Goal: Task Accomplishment & Management: Manage account settings

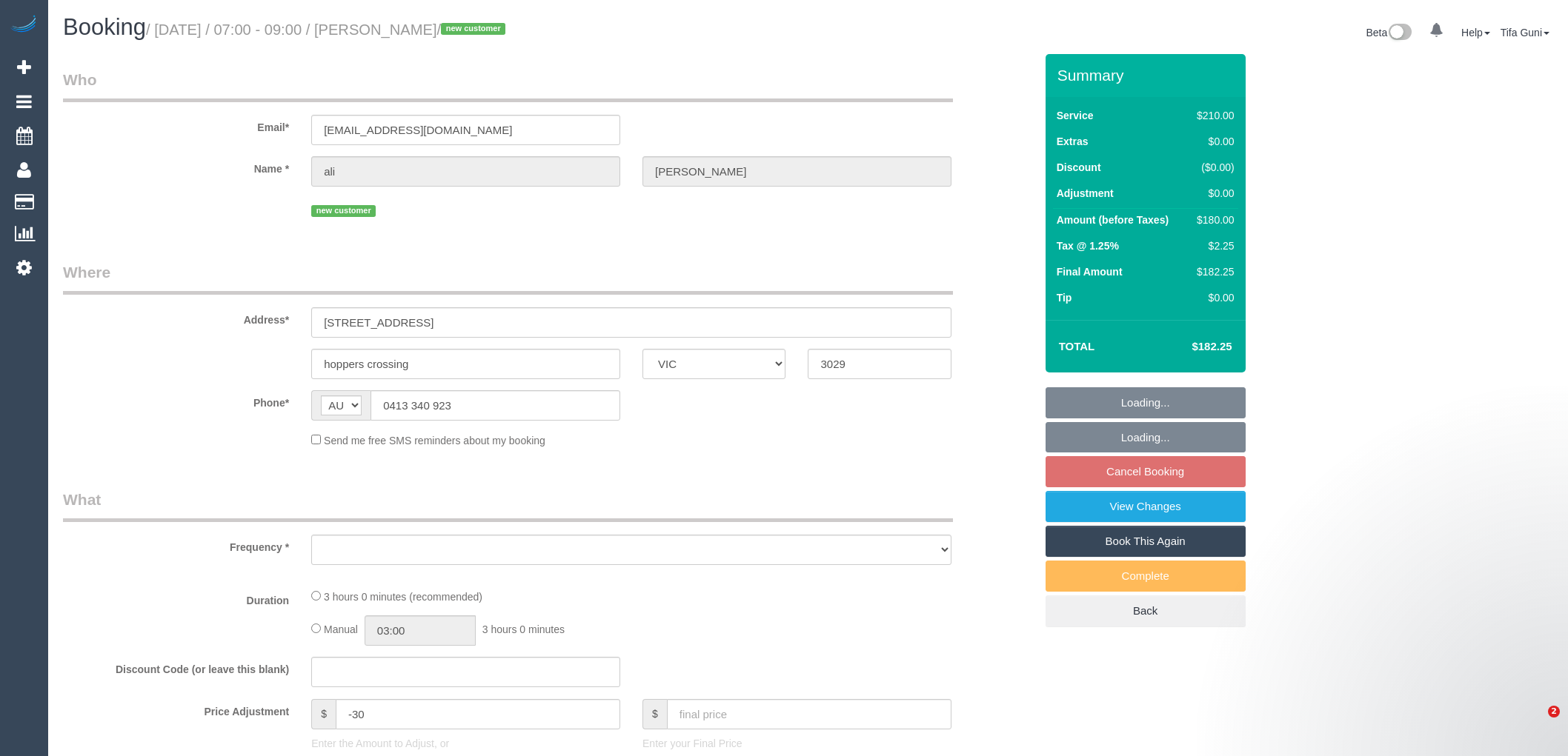
select select "VIC"
select select "180"
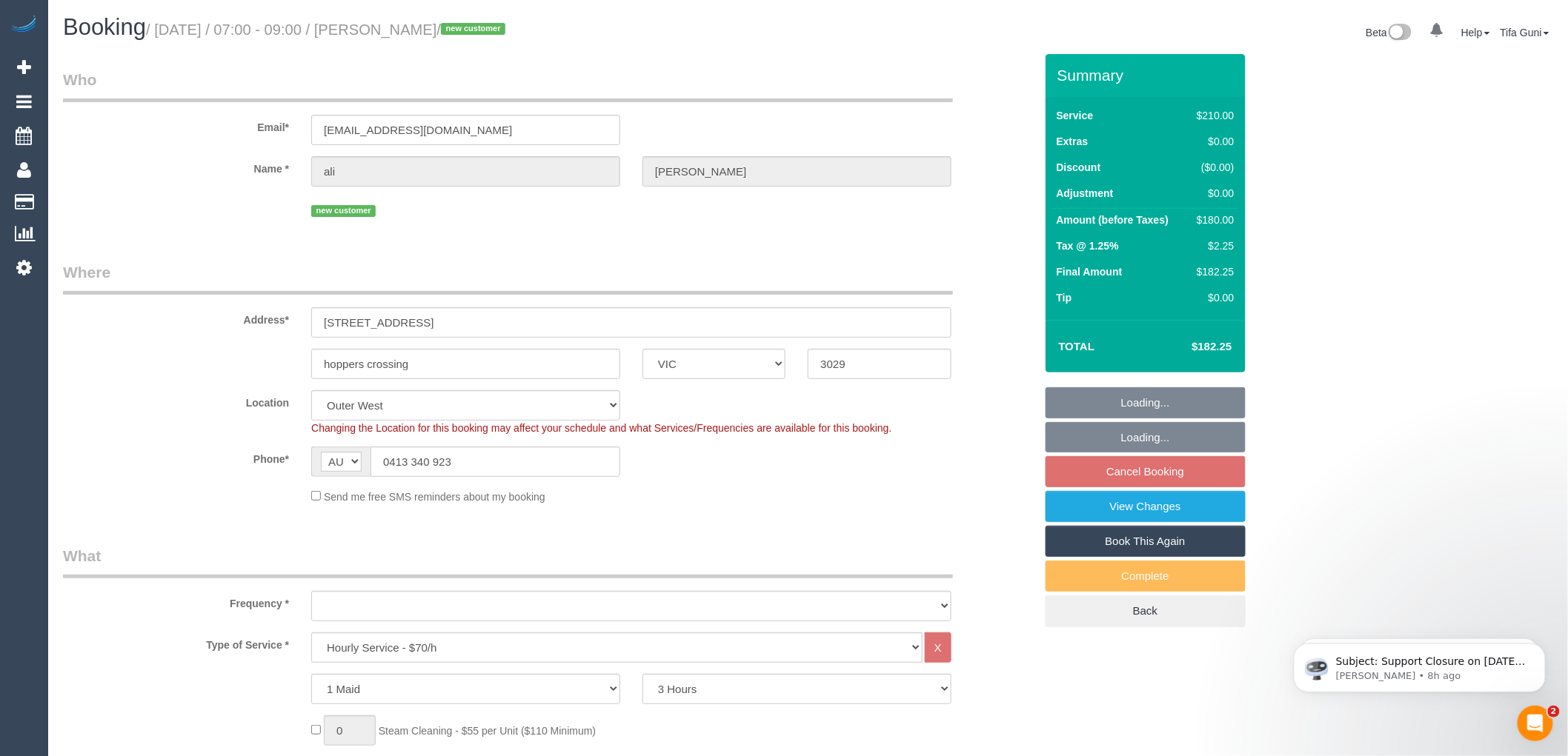
select select "string:stripe-pm_1S0d3A2GScqysDRVS1Lkk1pi"
select select "number:28"
select select "number:14"
select select "number:19"
select select "number:25"
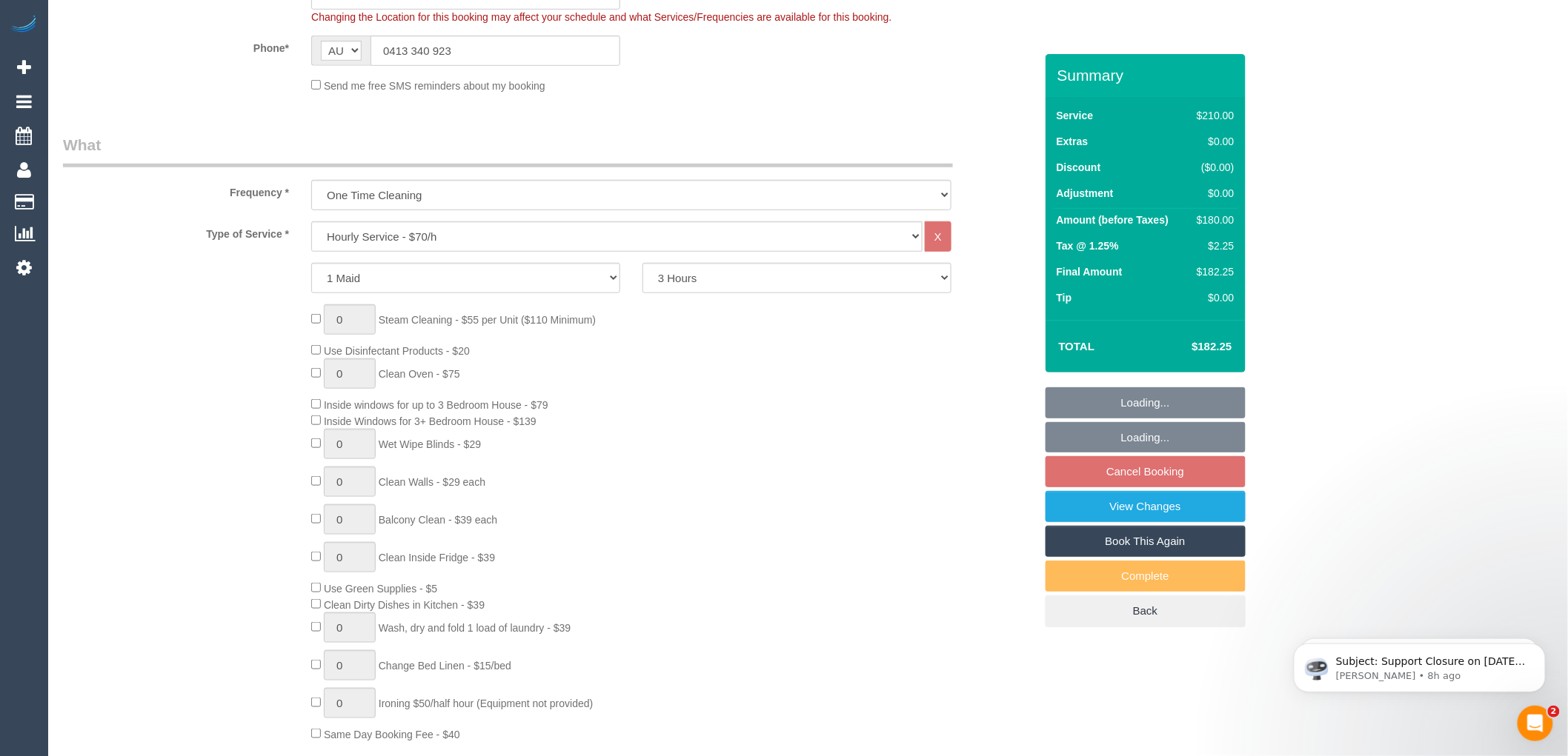
select select "object:848"
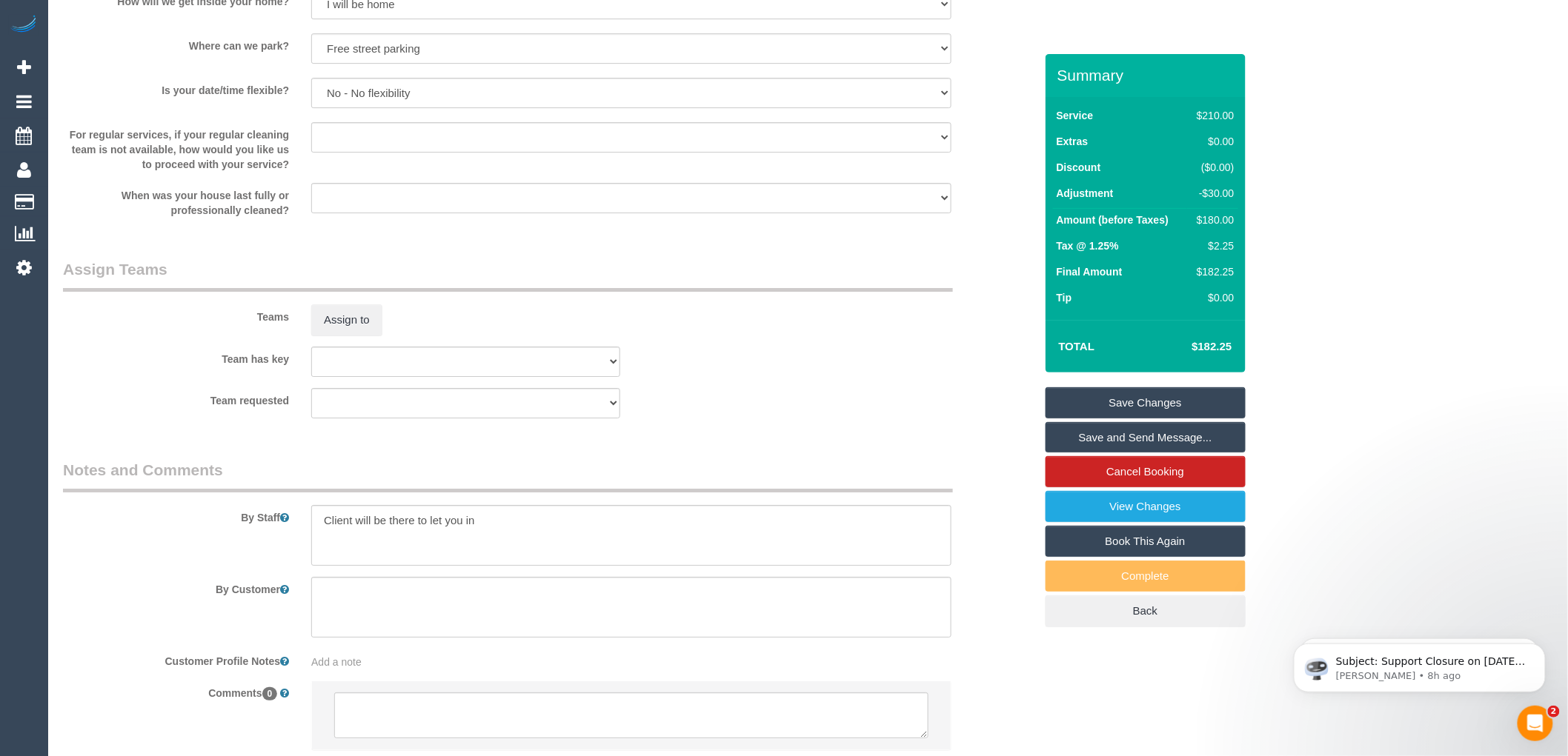
scroll to position [2130, 0]
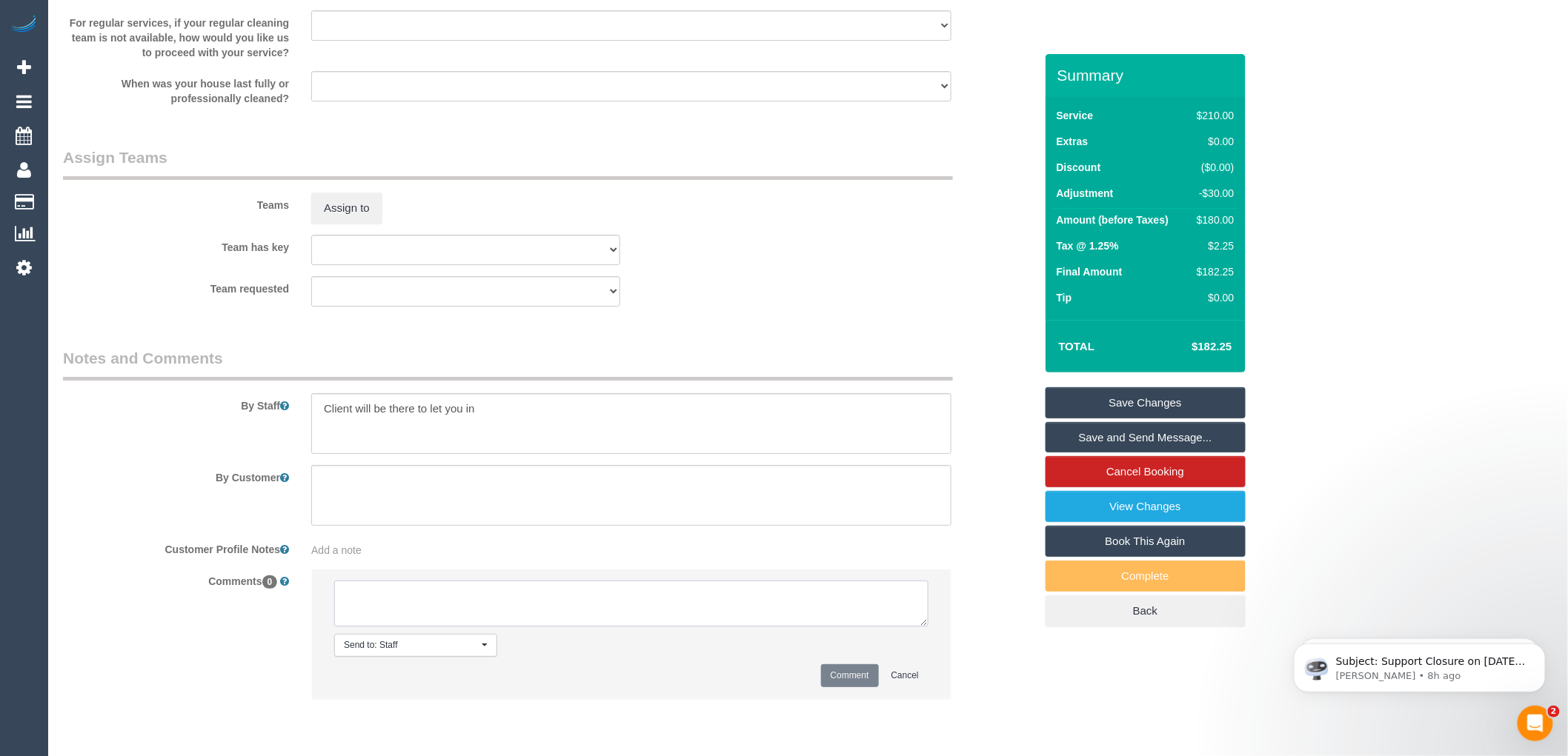
click at [426, 615] on textarea at bounding box center [631, 604] width 594 height 46
type textarea "-"
paste textarea "Flexibility dates: Flexibility times: Notes: Contact via:"
drag, startPoint x: 922, startPoint y: 636, endPoint x: 928, endPoint y: 643, distance: 9.2
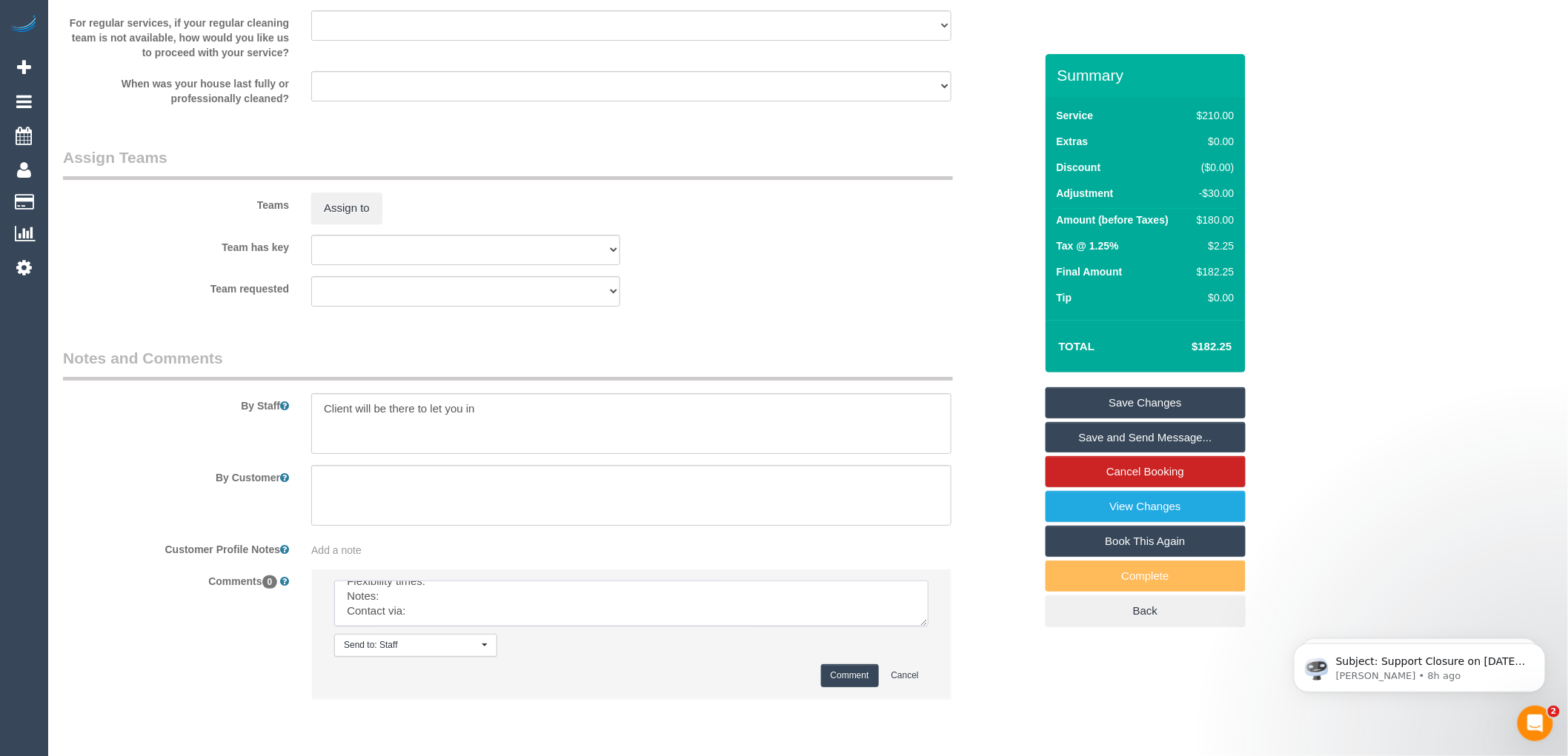
click at [928, 643] on li "Send to: Staff Nothing selected Send to: Staff Send to: Customer Send to: Team …" at bounding box center [631, 633] width 639 height 129
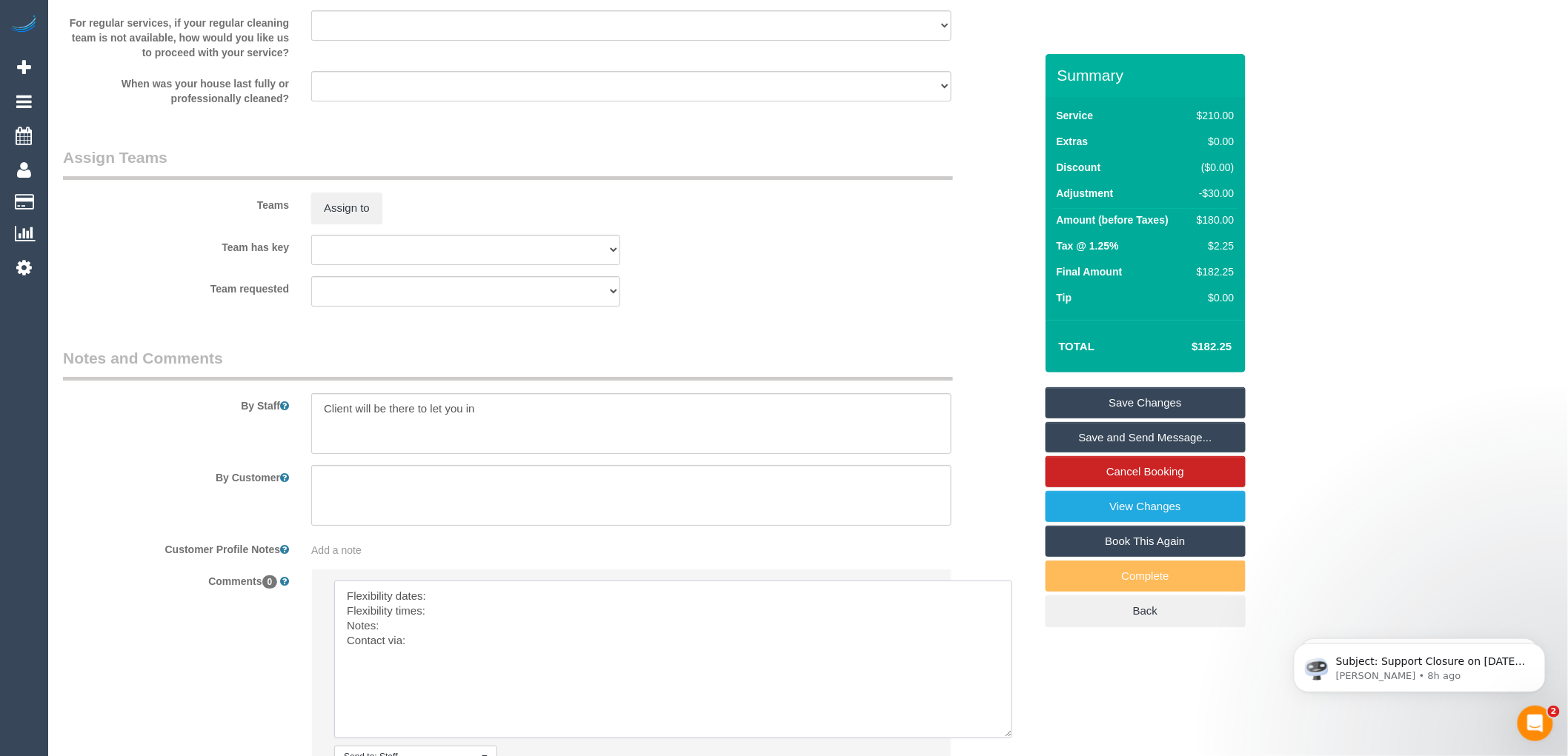
drag, startPoint x: 924, startPoint y: 633, endPoint x: 1009, endPoint y: 745, distance: 140.6
click at [1009, 738] on textarea at bounding box center [673, 659] width 678 height 158
click at [453, 600] on textarea at bounding box center [673, 659] width 678 height 158
click at [437, 618] on textarea at bounding box center [673, 659] width 678 height 158
click at [396, 634] on textarea at bounding box center [673, 659] width 678 height 158
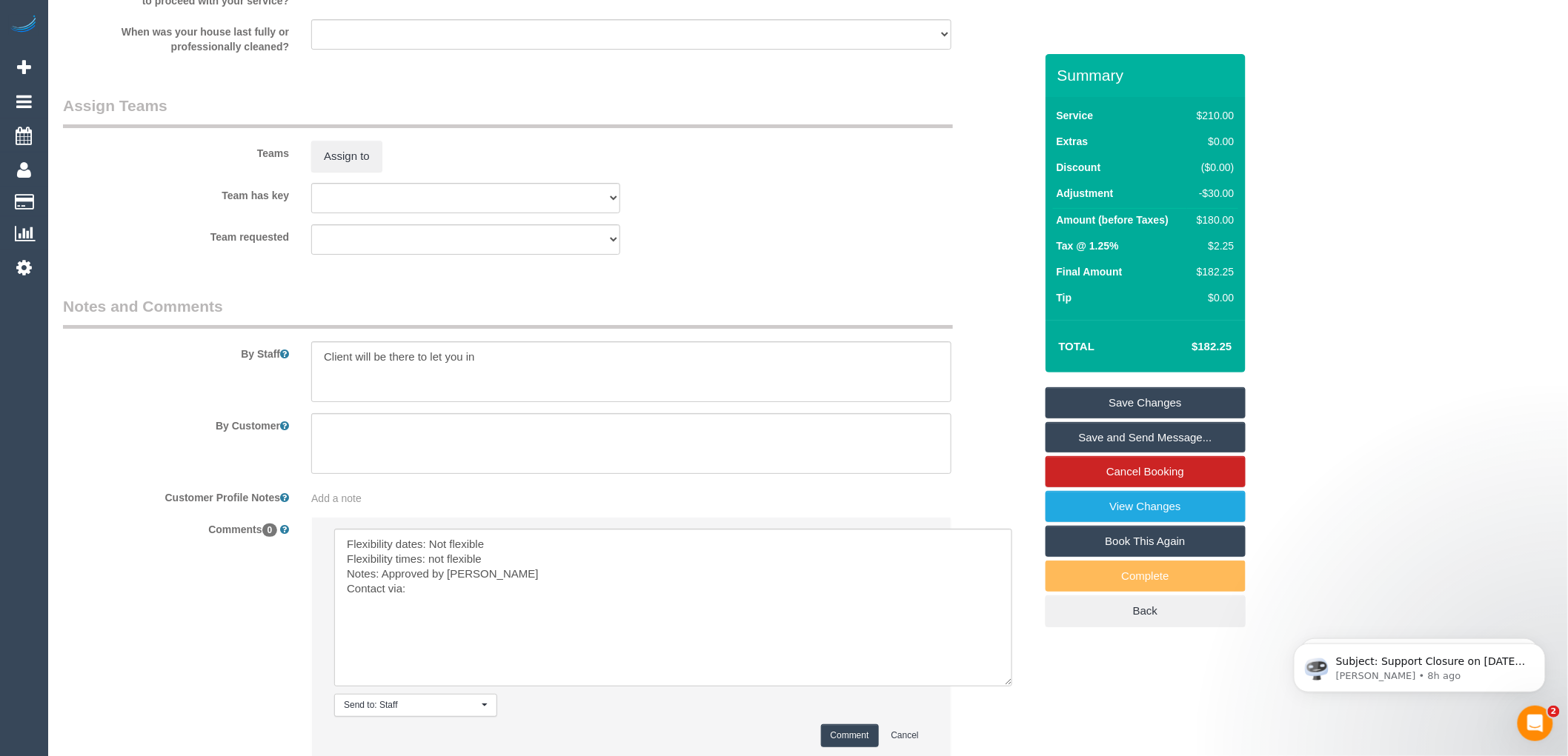
scroll to position [2222, 0]
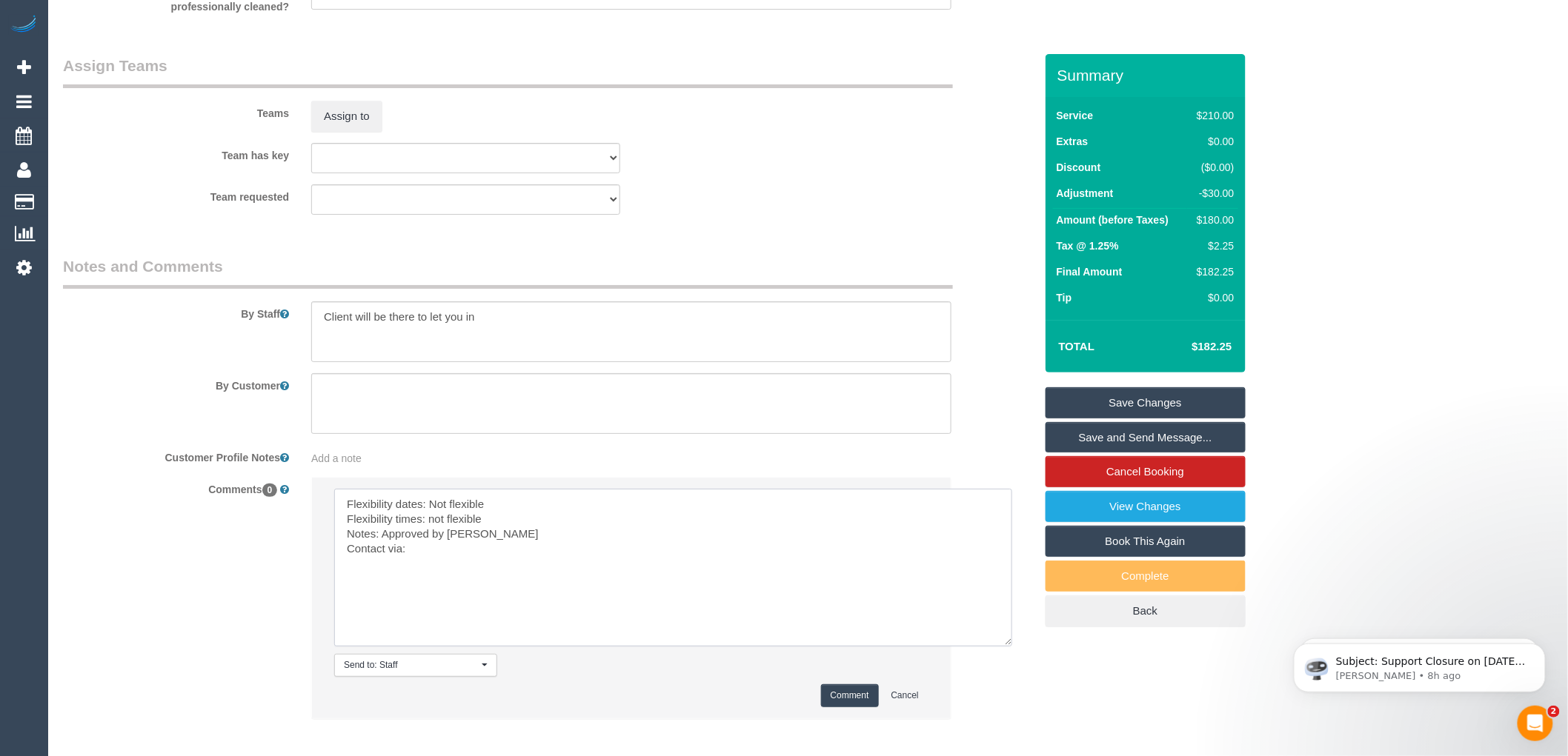
click at [476, 540] on textarea at bounding box center [673, 568] width 678 height 158
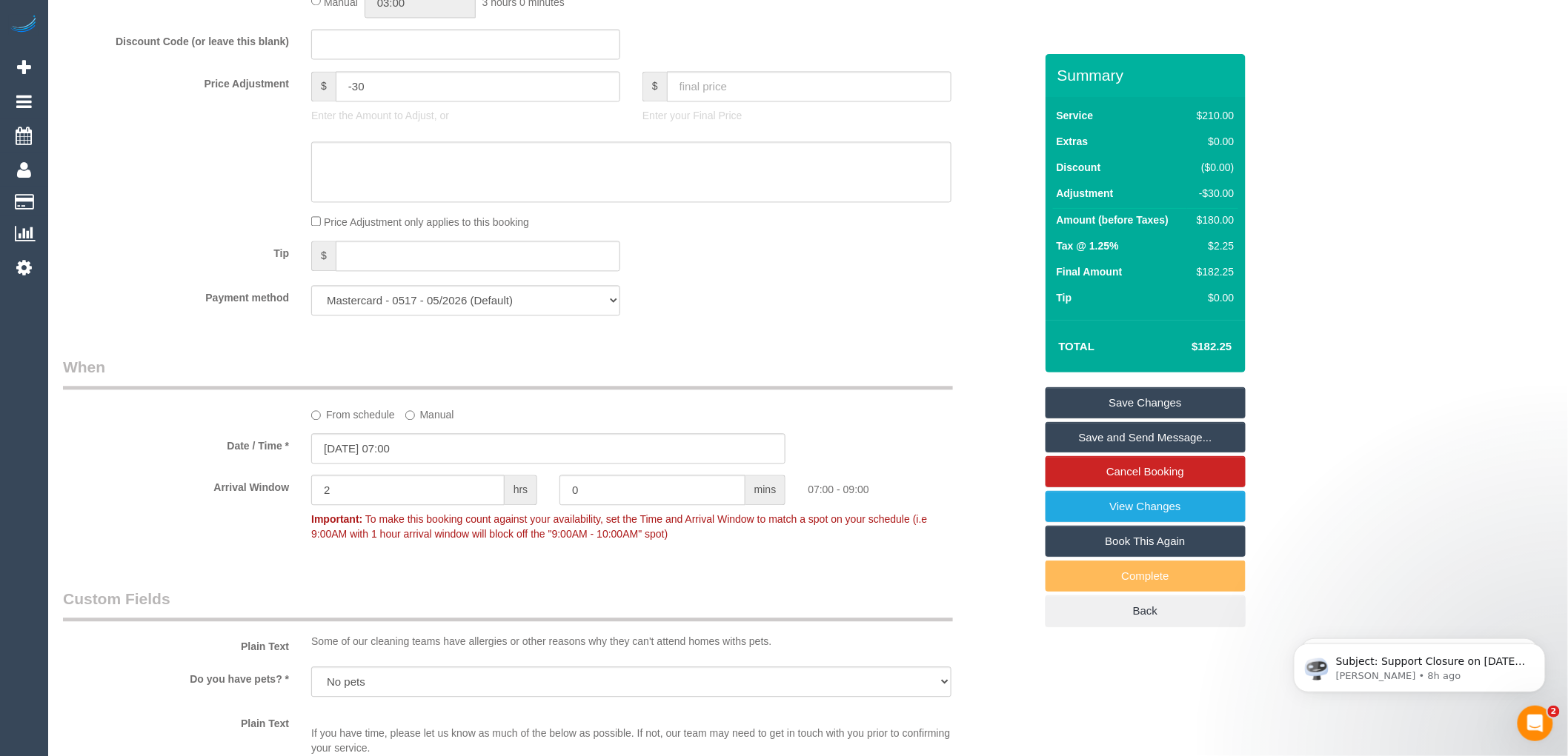
scroll to position [1234, 0]
type textarea "Flexibility dates: Not flexible Flexibility times: not flexible Notes: Approved…"
click at [393, 453] on input "[DATE] 07:00" at bounding box center [548, 449] width 475 height 30
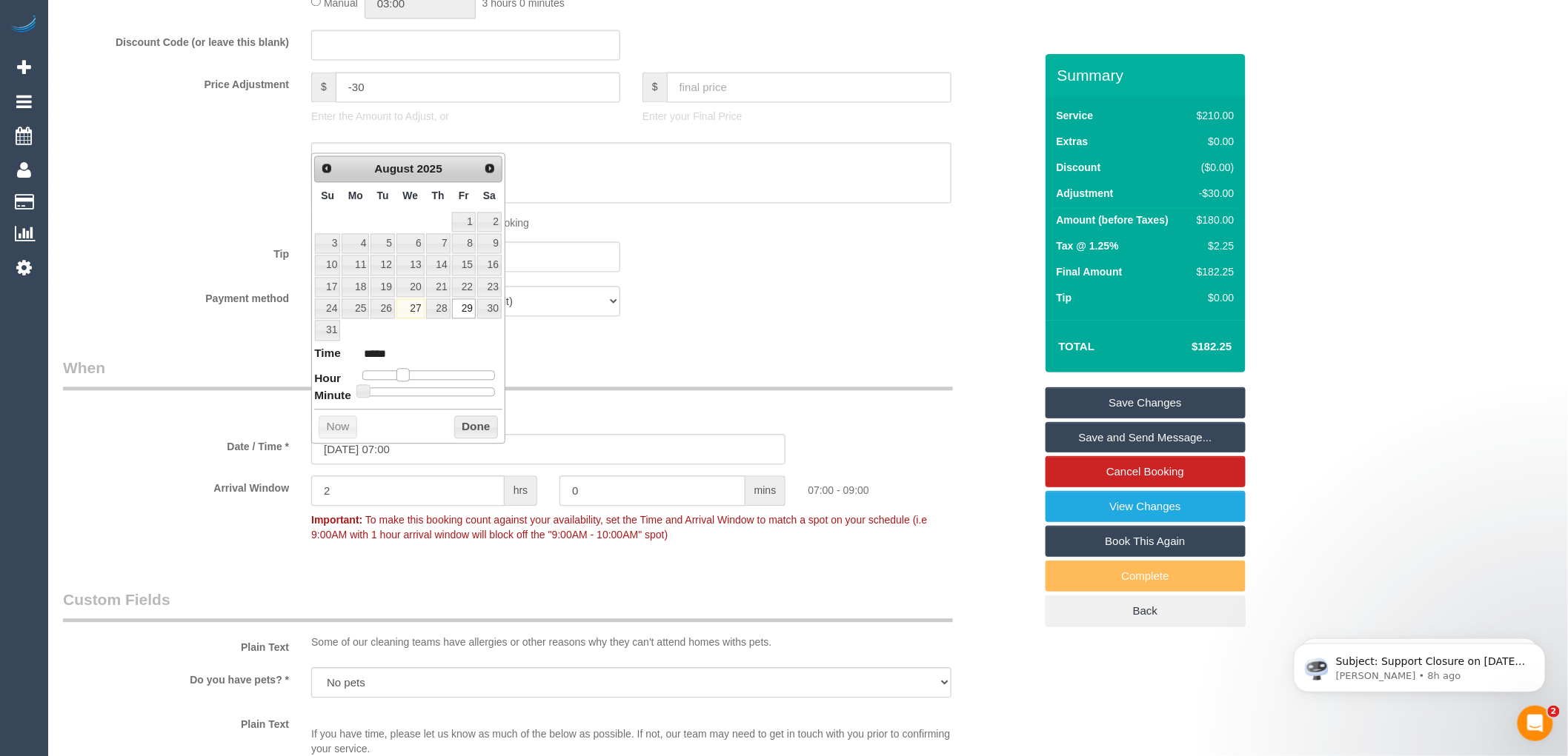
type input "[DATE] 08:00"
type input "*****"
type input "[DATE] 09:00"
type input "*****"
type input "[DATE] 10:00"
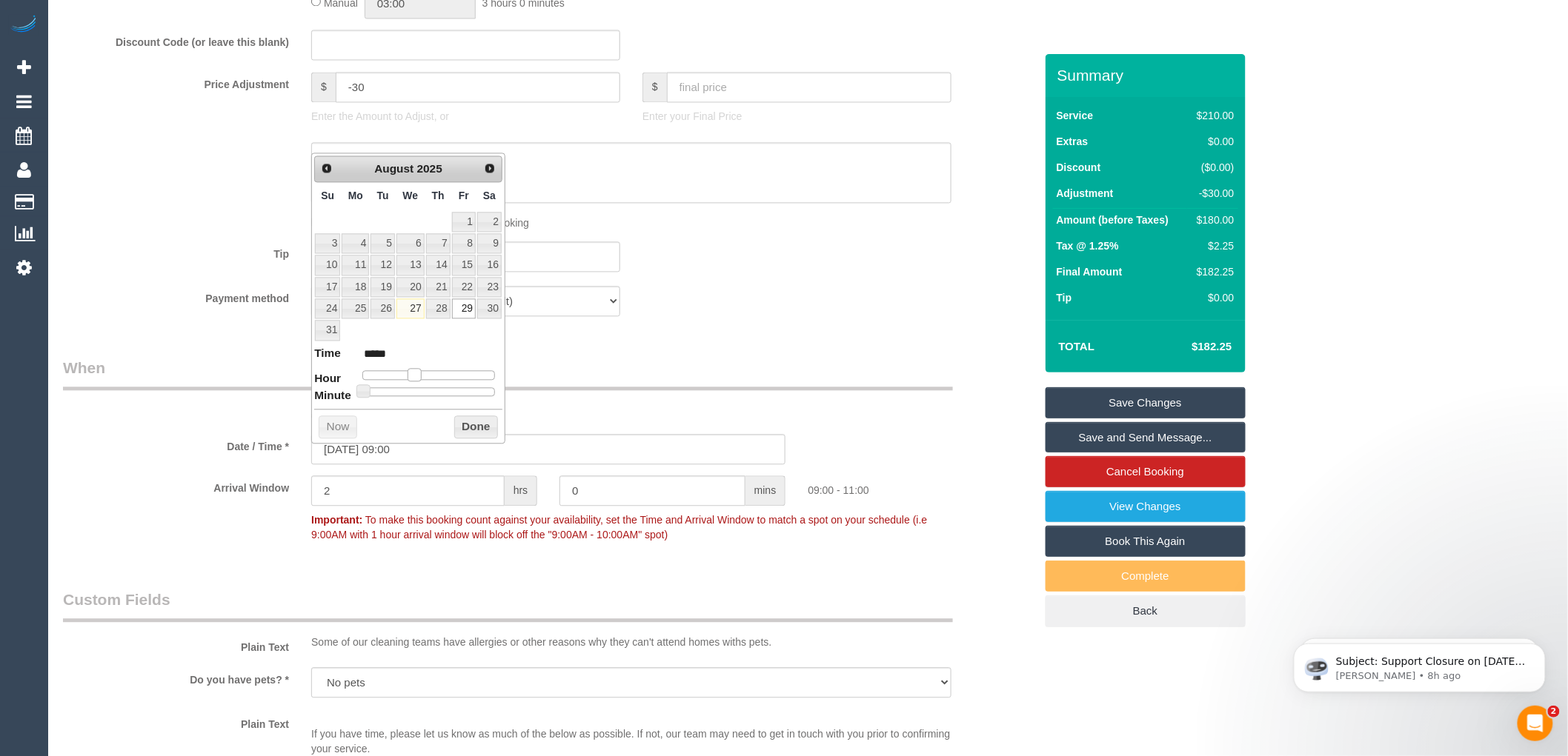
type input "*****"
type input "[DATE] 11:00"
type input "*****"
type input "[DATE] 12:00"
type input "*****"
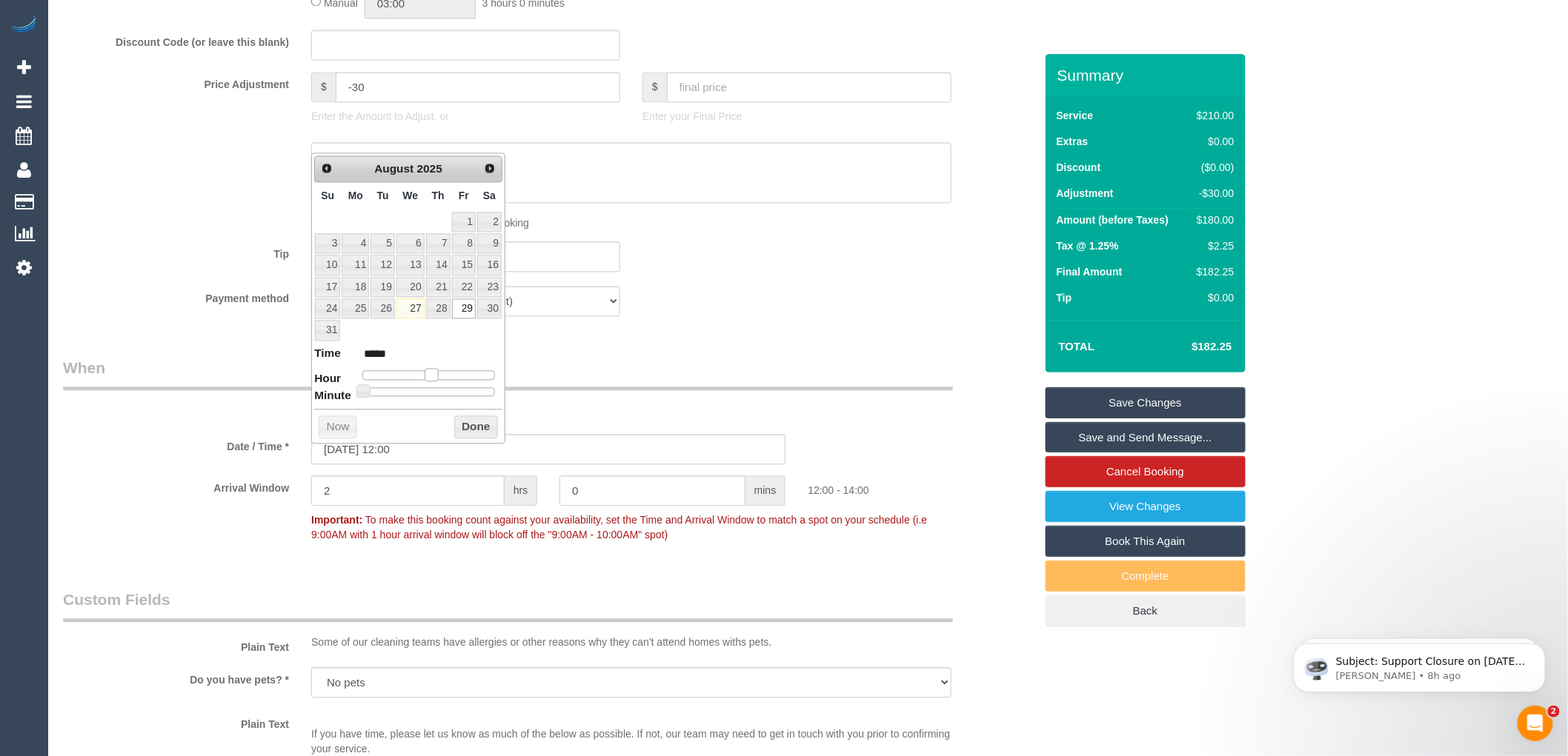
type input "[DATE] 13:00"
type input "*****"
type input "[DATE] 14:00"
type input "*****"
drag, startPoint x: 405, startPoint y: 372, endPoint x: 443, endPoint y: 379, distance: 38.6
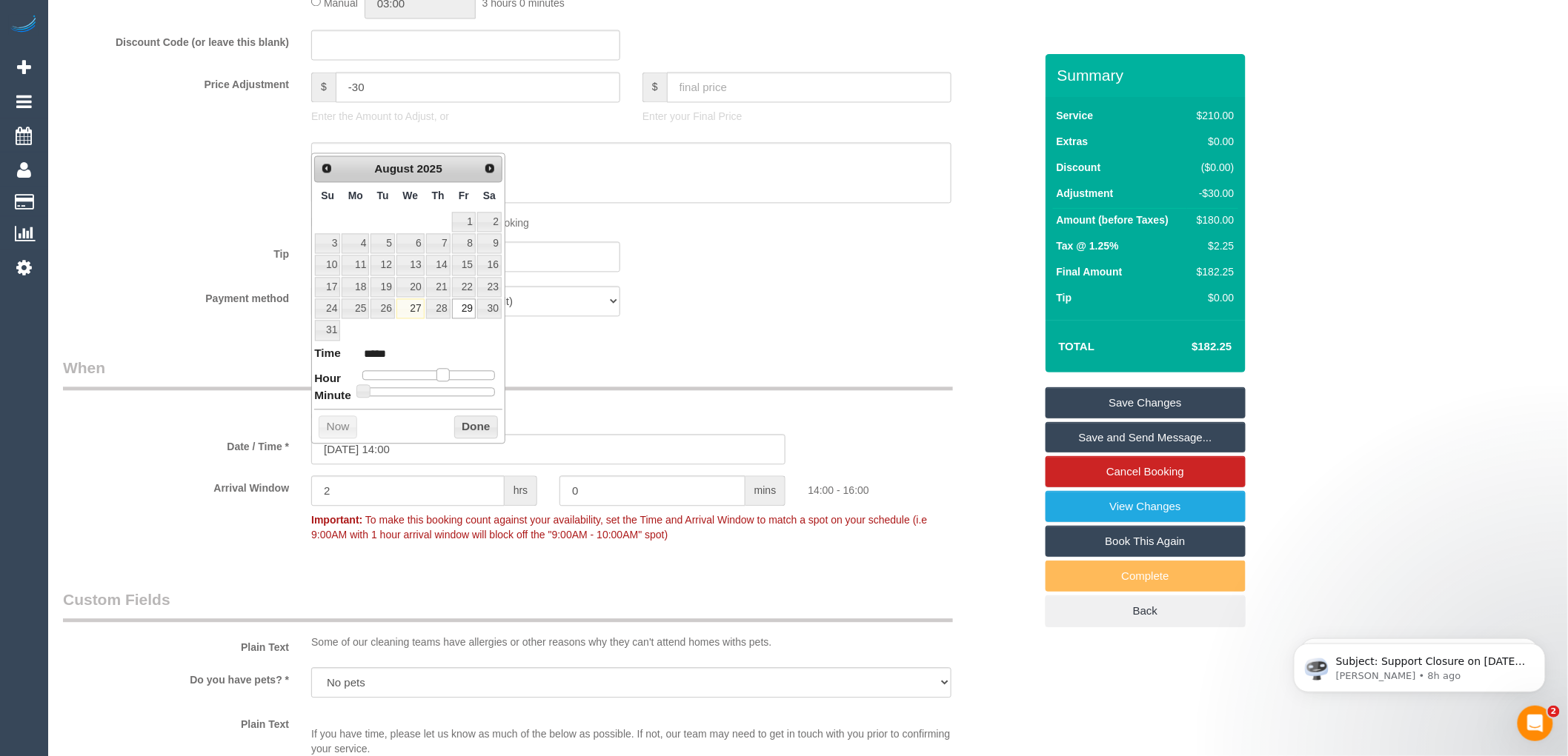
click at [443, 379] on span at bounding box center [443, 375] width 13 height 13
click at [468, 426] on button "Done" at bounding box center [476, 427] width 44 height 24
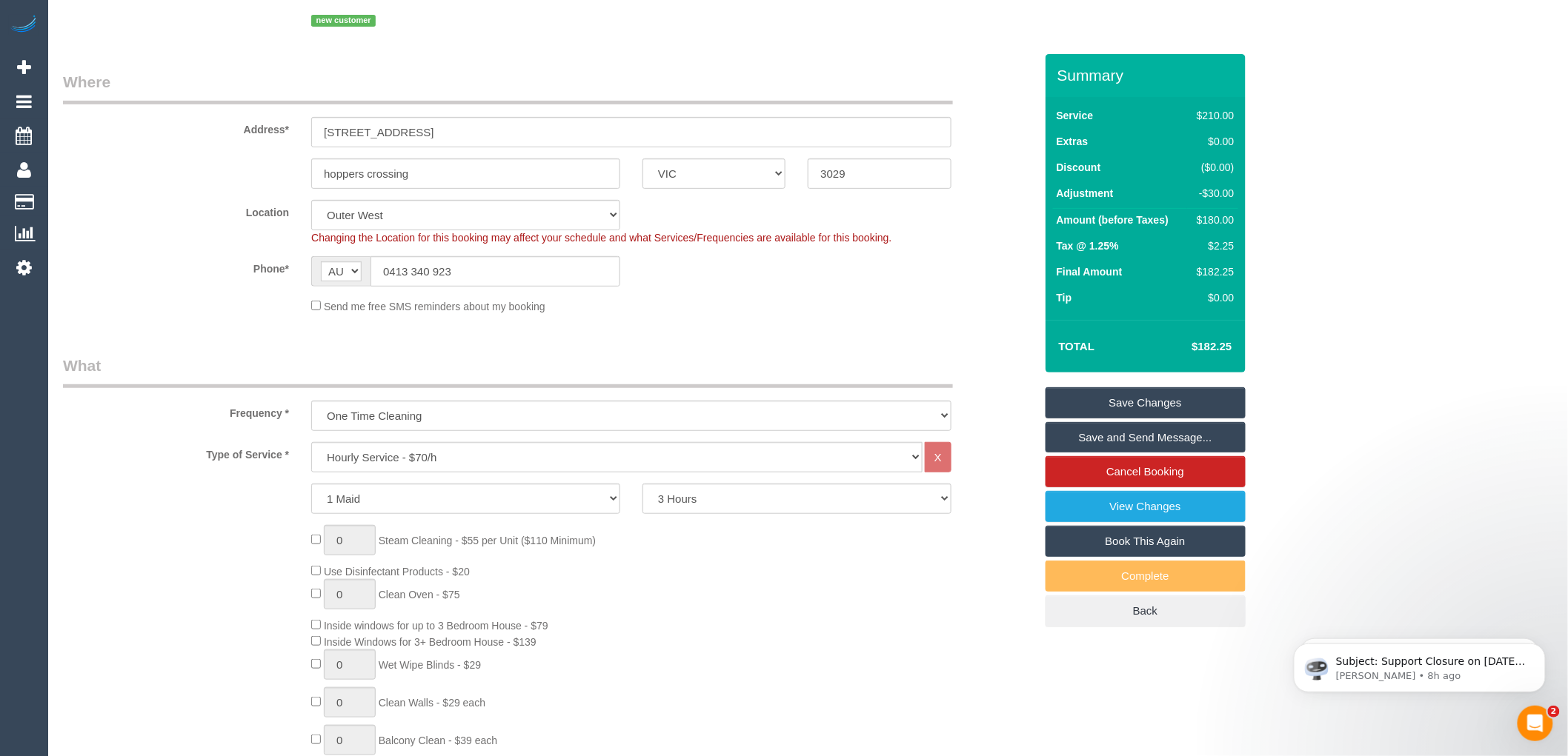
scroll to position [0, 0]
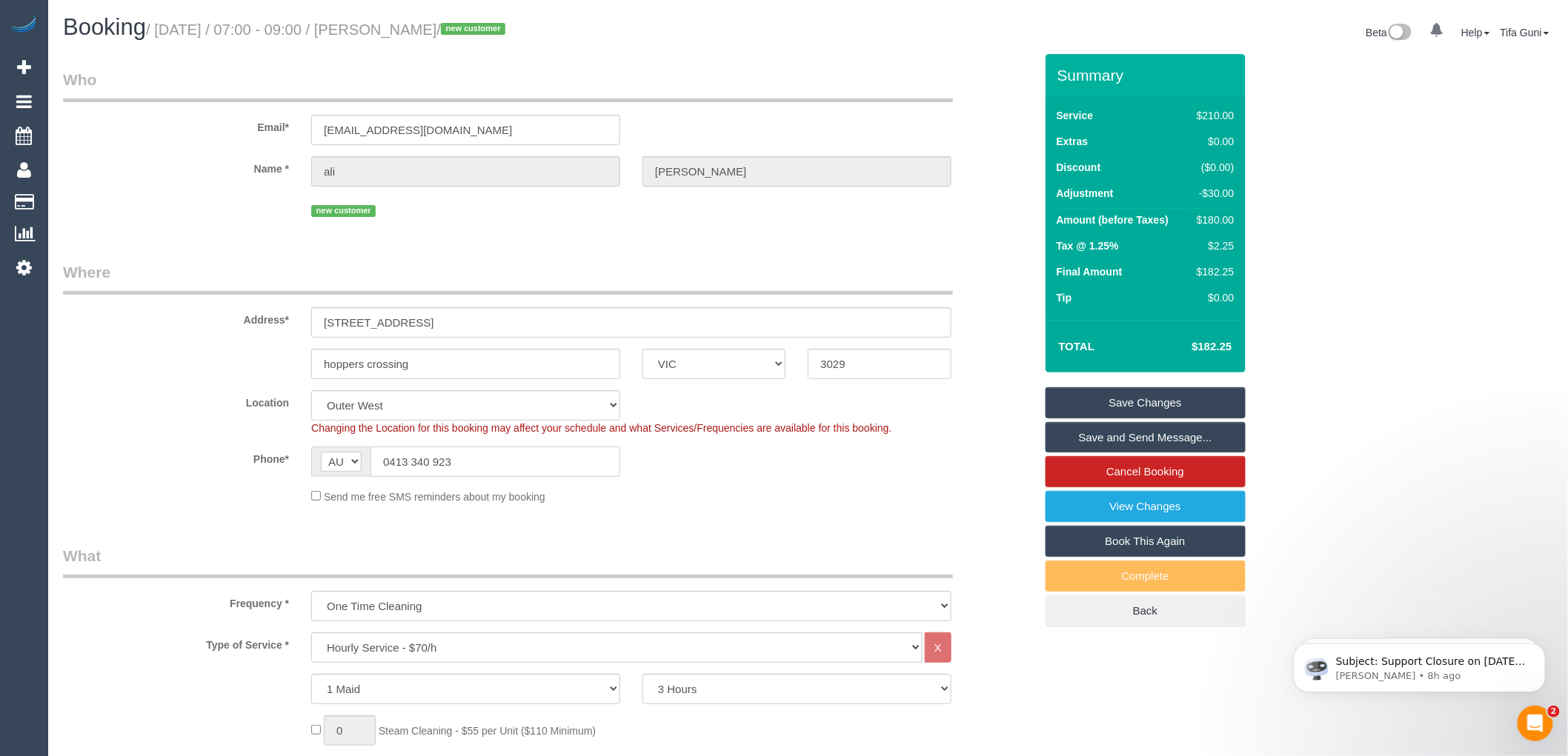
drag, startPoint x: 467, startPoint y: 462, endPoint x: 379, endPoint y: 461, distance: 88.0
click at [379, 461] on input "0413 340 923" at bounding box center [495, 462] width 250 height 30
click at [1141, 479] on link "Cancel Booking" at bounding box center [1146, 472] width 200 height 31
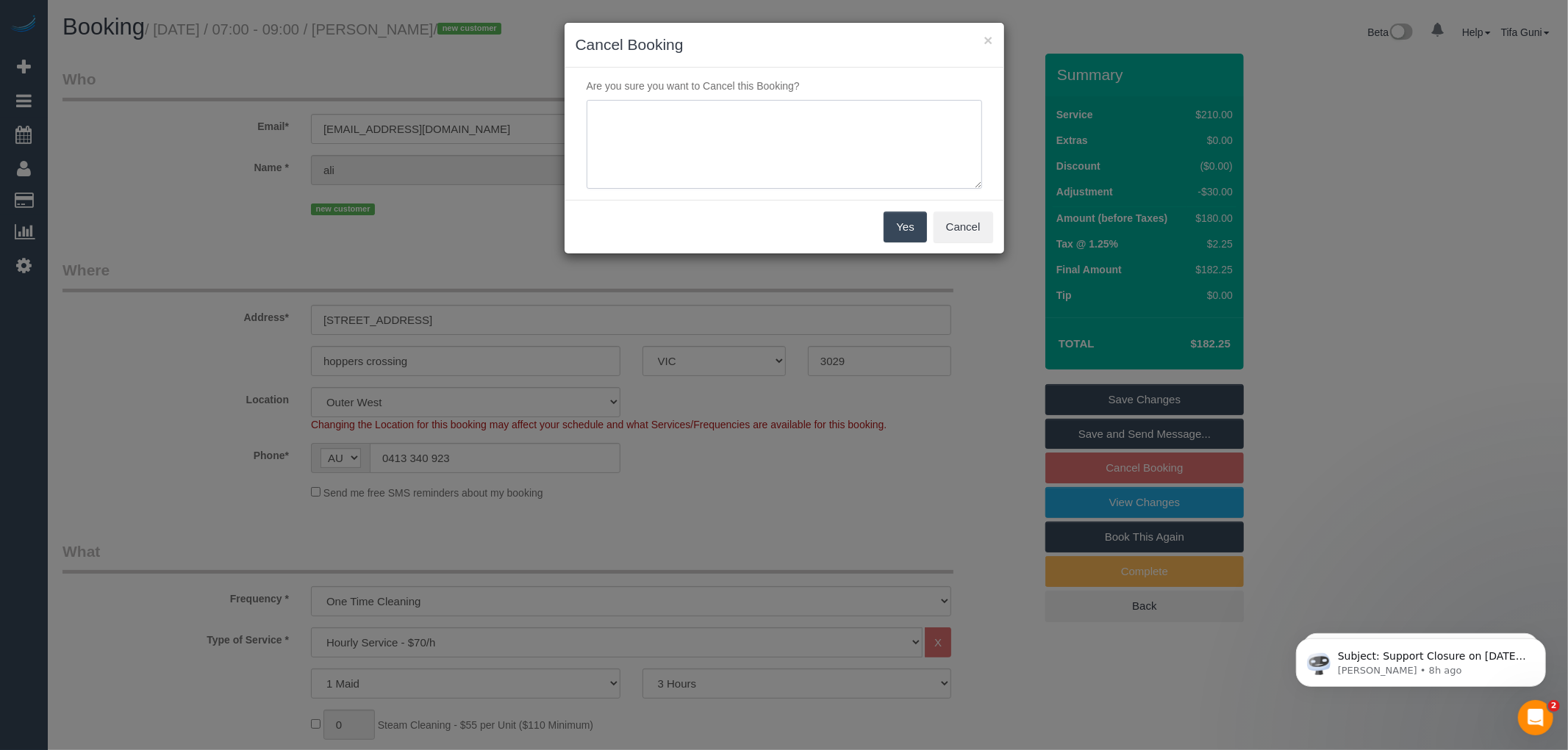
click at [645, 122] on textarea at bounding box center [784, 145] width 396 height 90
click at [666, 128] on textarea at bounding box center [784, 145] width 396 height 90
type textarea "No Capacity in the area Via Phone T.G"
click at [905, 229] on button "Yes" at bounding box center [905, 227] width 43 height 31
